Goal: Find specific fact: Find specific fact

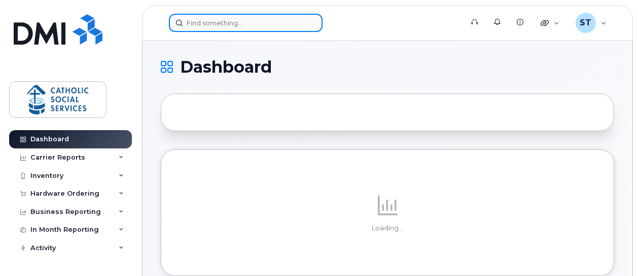
click at [219, 28] on input at bounding box center [246, 23] width 154 height 18
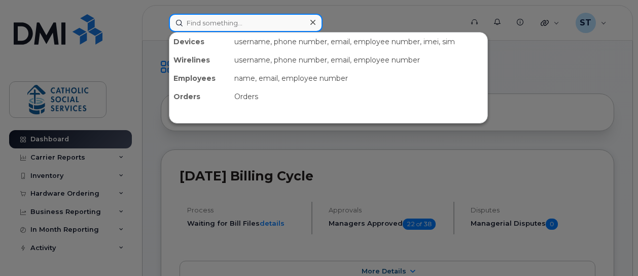
paste input "[PHONE_NUMBER]"
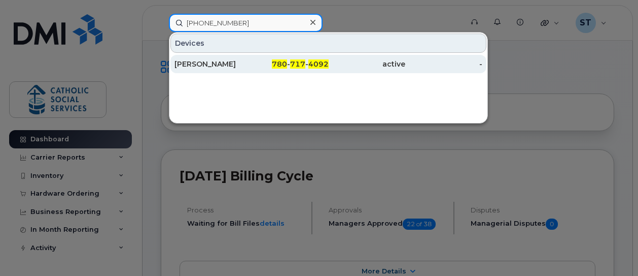
type input "[PHONE_NUMBER]"
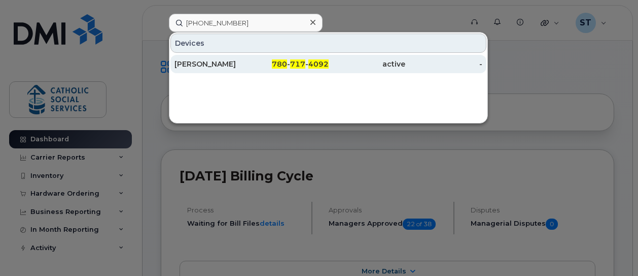
click at [214, 65] on div "[PERSON_NAME]" at bounding box center [213, 64] width 77 height 10
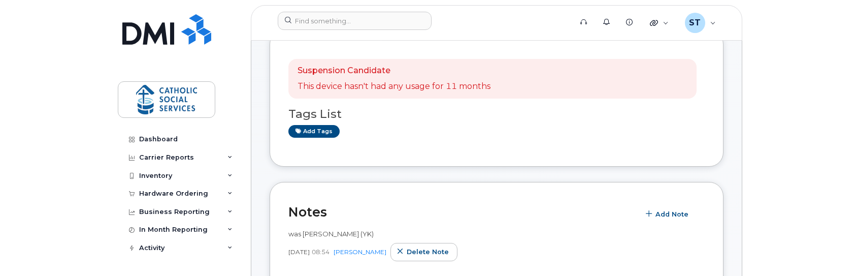
scroll to position [51, 0]
